Goal: Task Accomplishment & Management: Manage account settings

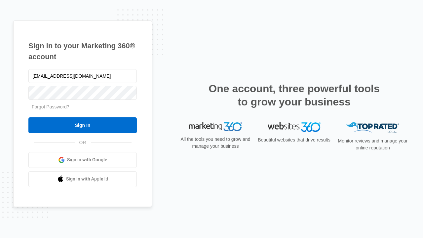
type input "dankie614@gmail.com"
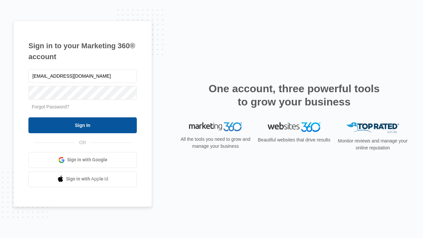
click at [83, 125] on input "Sign In" at bounding box center [82, 125] width 108 height 16
